Goal: Answer question/provide support: Share knowledge or assist other users

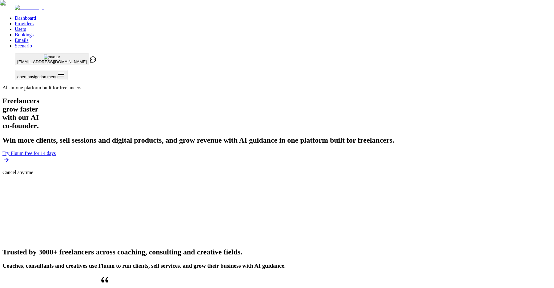
click at [34, 21] on link "Providers" at bounding box center [24, 23] width 19 height 5
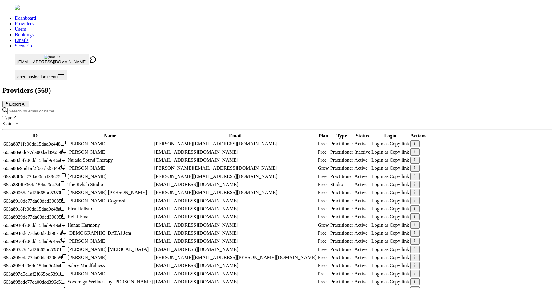
click at [62, 108] on input "Search by email or name" at bounding box center [34, 111] width 54 height 6
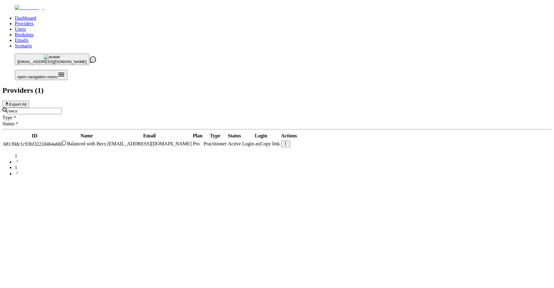
type input "becs"
click at [259, 141] on span "Login as" at bounding box center [250, 143] width 17 height 5
